Goal: Register for event/course

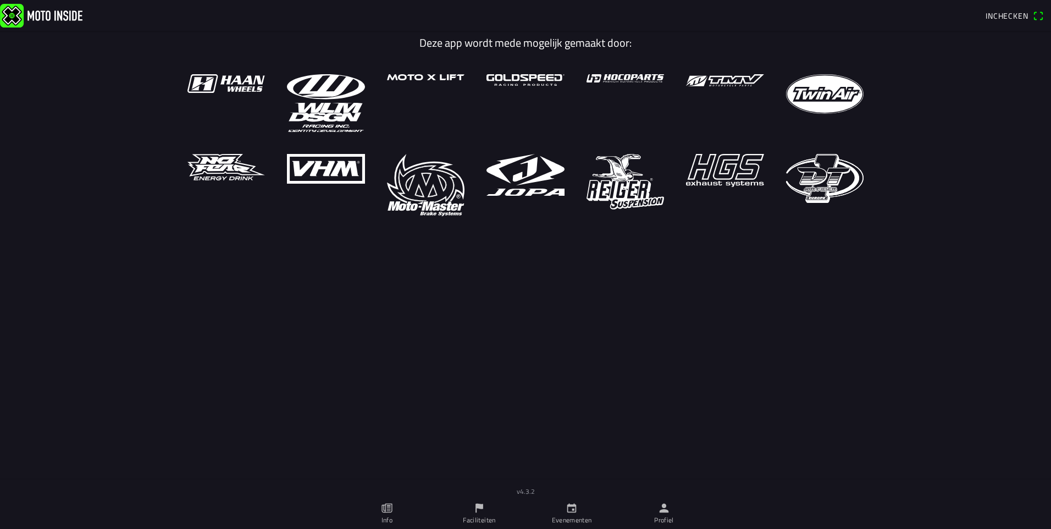
click at [573, 510] on icon "calendar" at bounding box center [571, 508] width 9 height 9
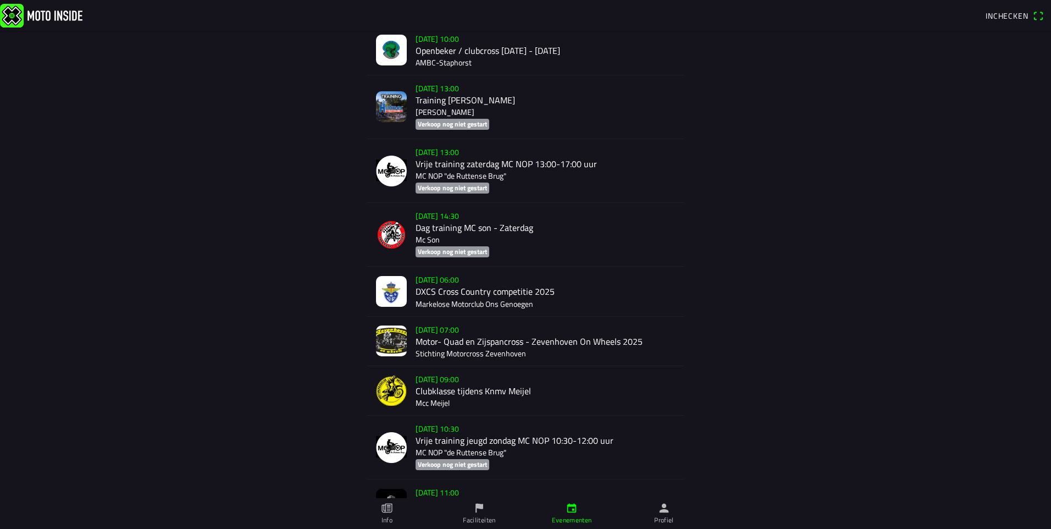
scroll to position [3078, 0]
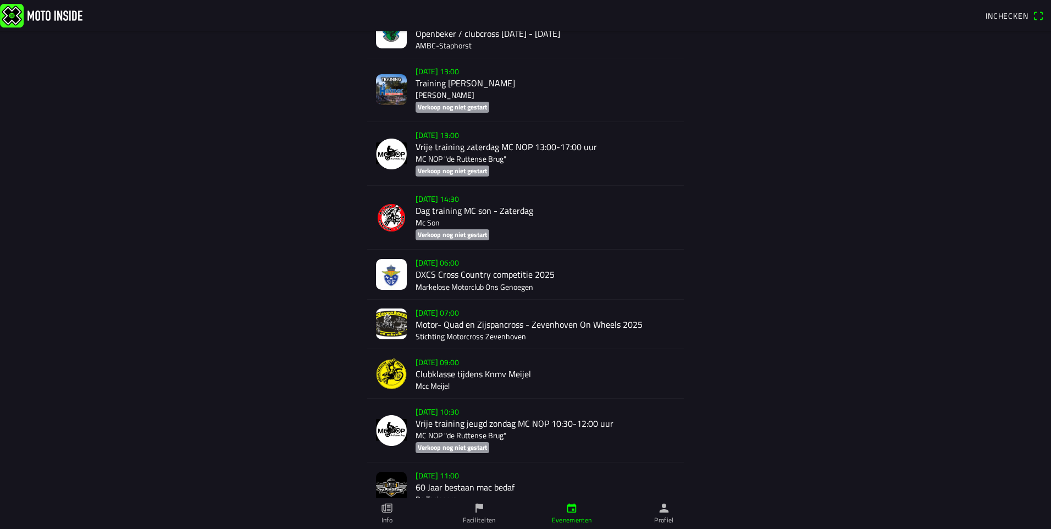
click at [484, 358] on div "[DATE] 09:00 Clubklasse tijdens Knmv Meijel Mcc Meijel" at bounding box center [546, 373] width 260 height 49
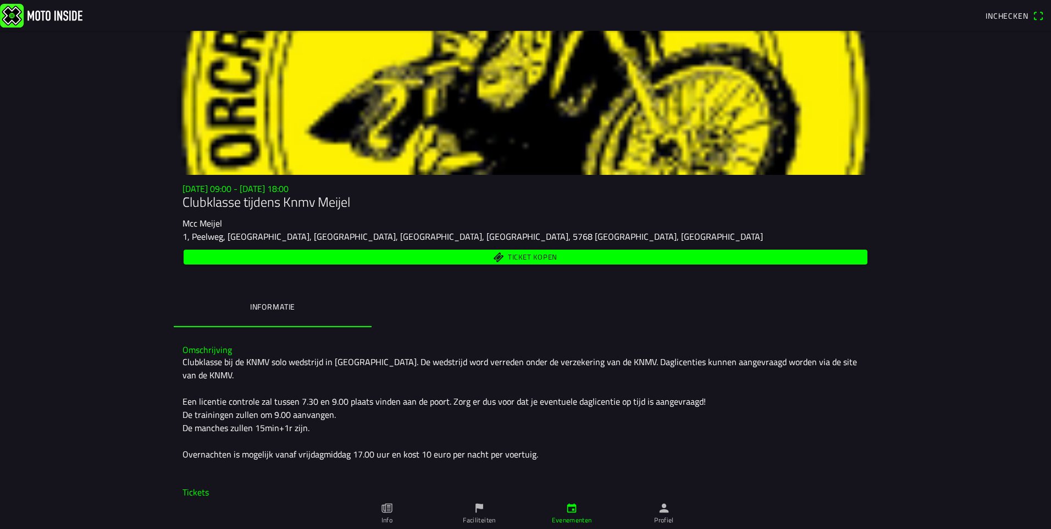
scroll to position [23, 0]
